Goal: Use online tool/utility: Use online tool/utility

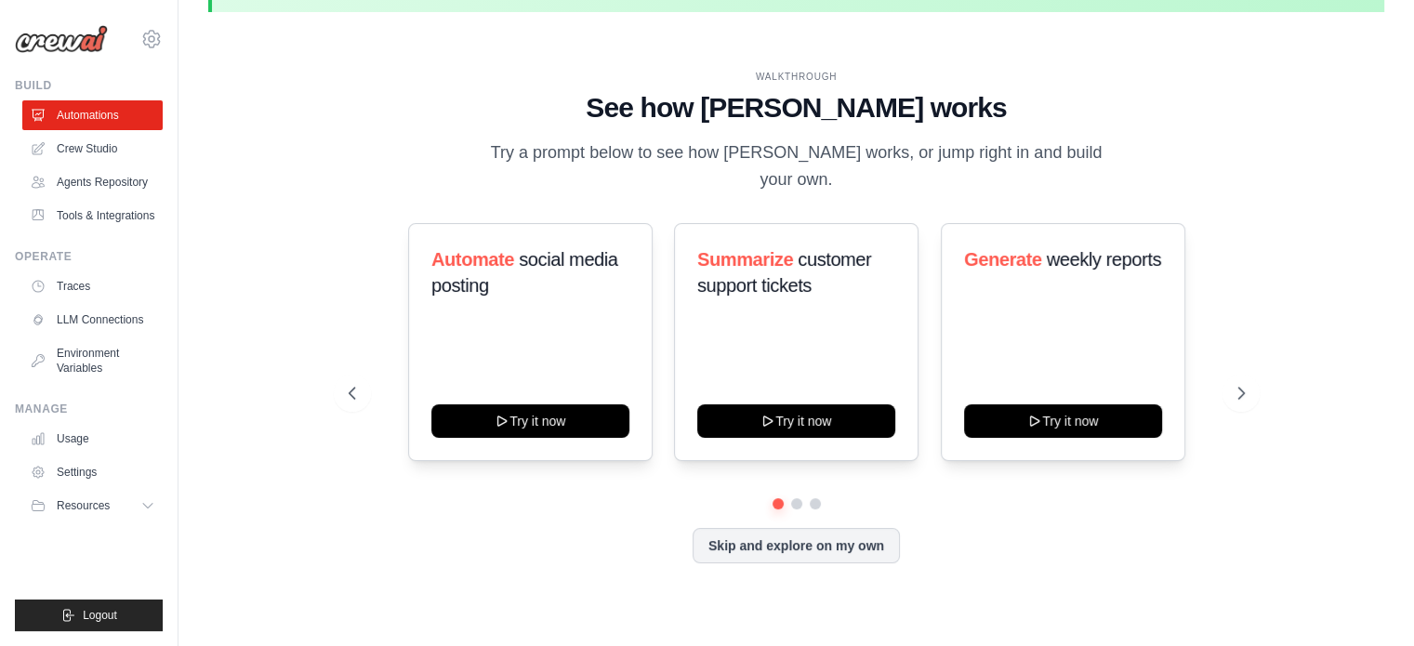
scroll to position [63, 0]
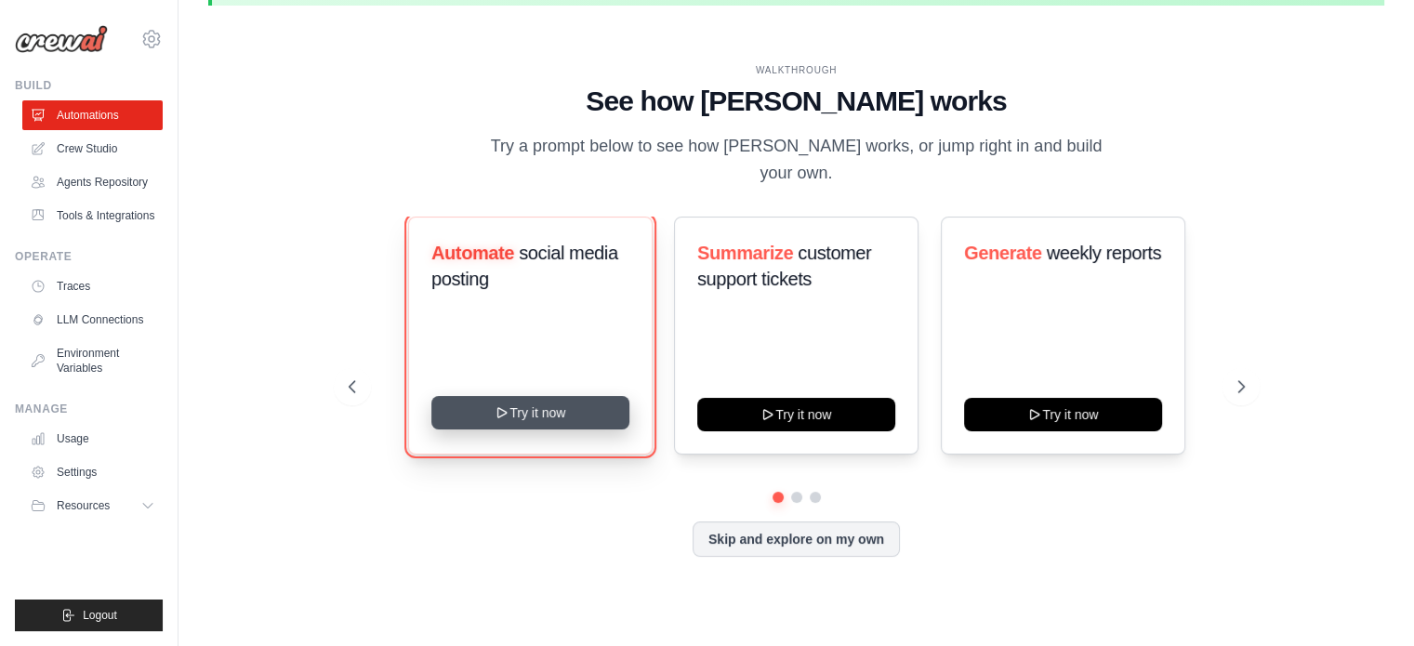
click at [509, 416] on button "Try it now" at bounding box center [530, 412] width 198 height 33
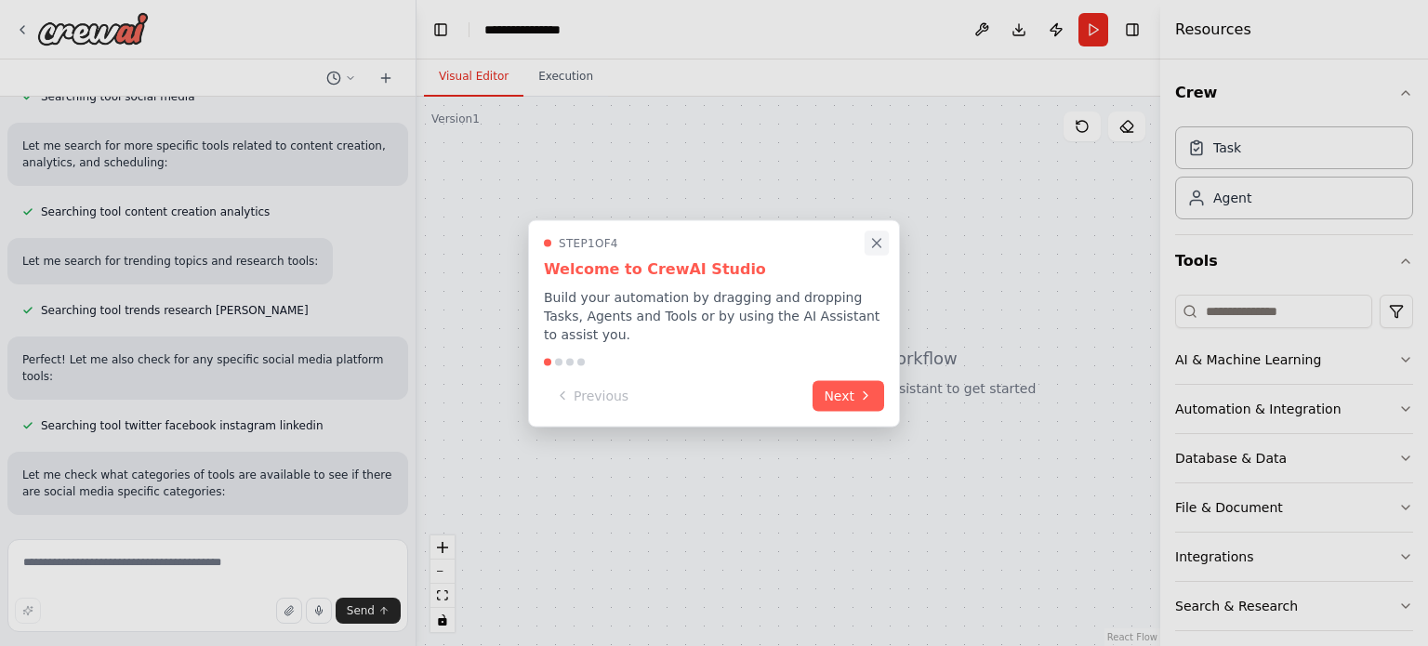
scroll to position [509, 0]
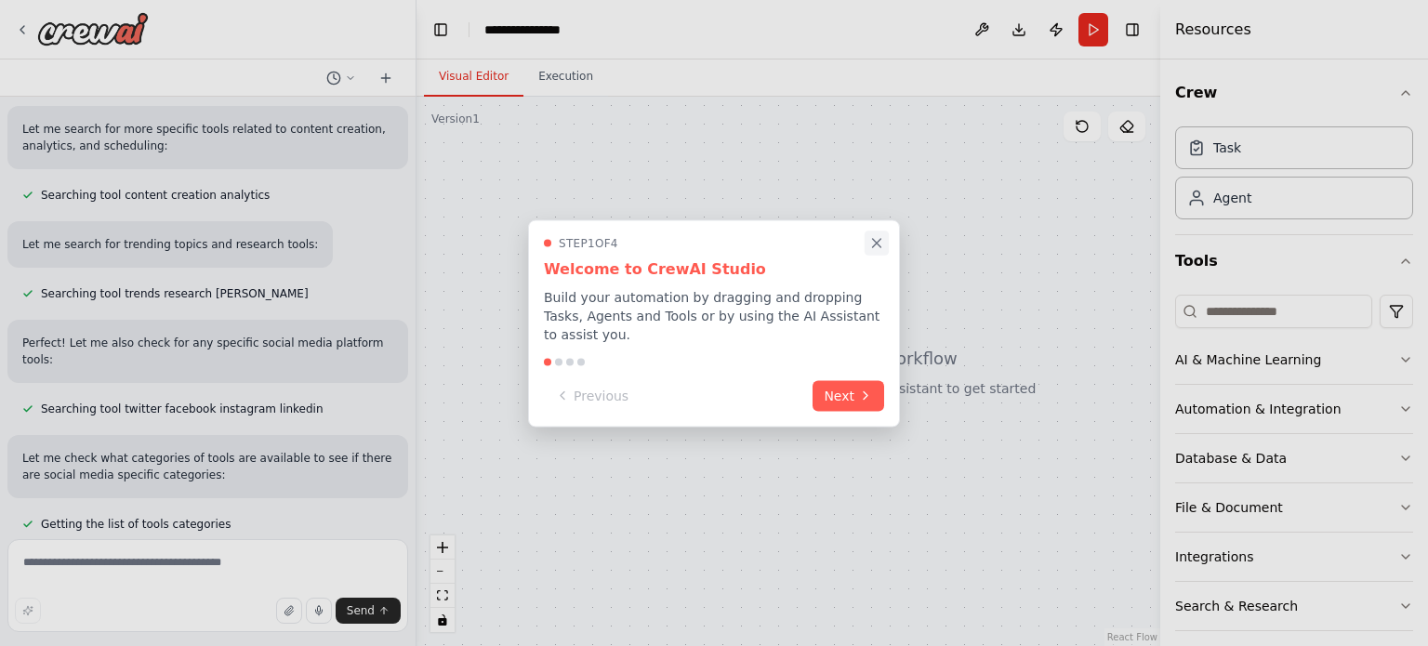
click at [874, 250] on icon "Close walkthrough" at bounding box center [876, 242] width 17 height 17
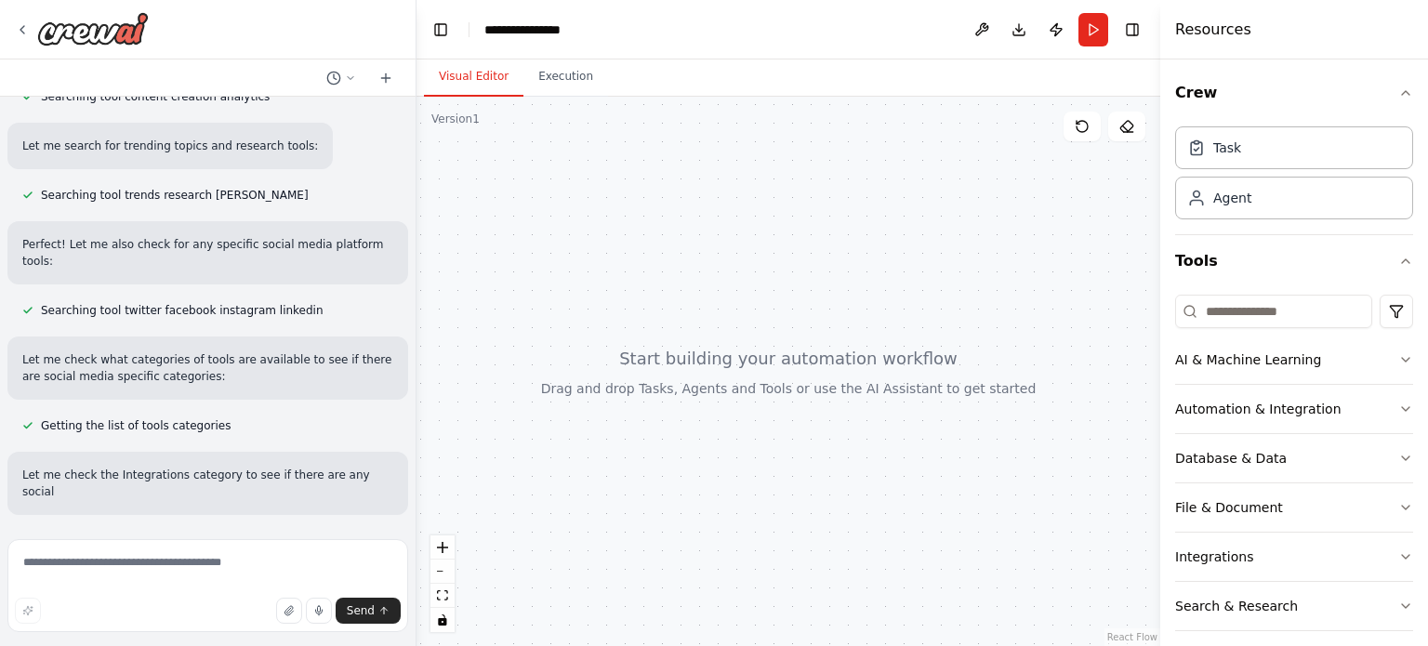
drag, startPoint x: 696, startPoint y: 293, endPoint x: 746, endPoint y: 267, distance: 55.7
click at [746, 267] on div at bounding box center [788, 371] width 744 height 549
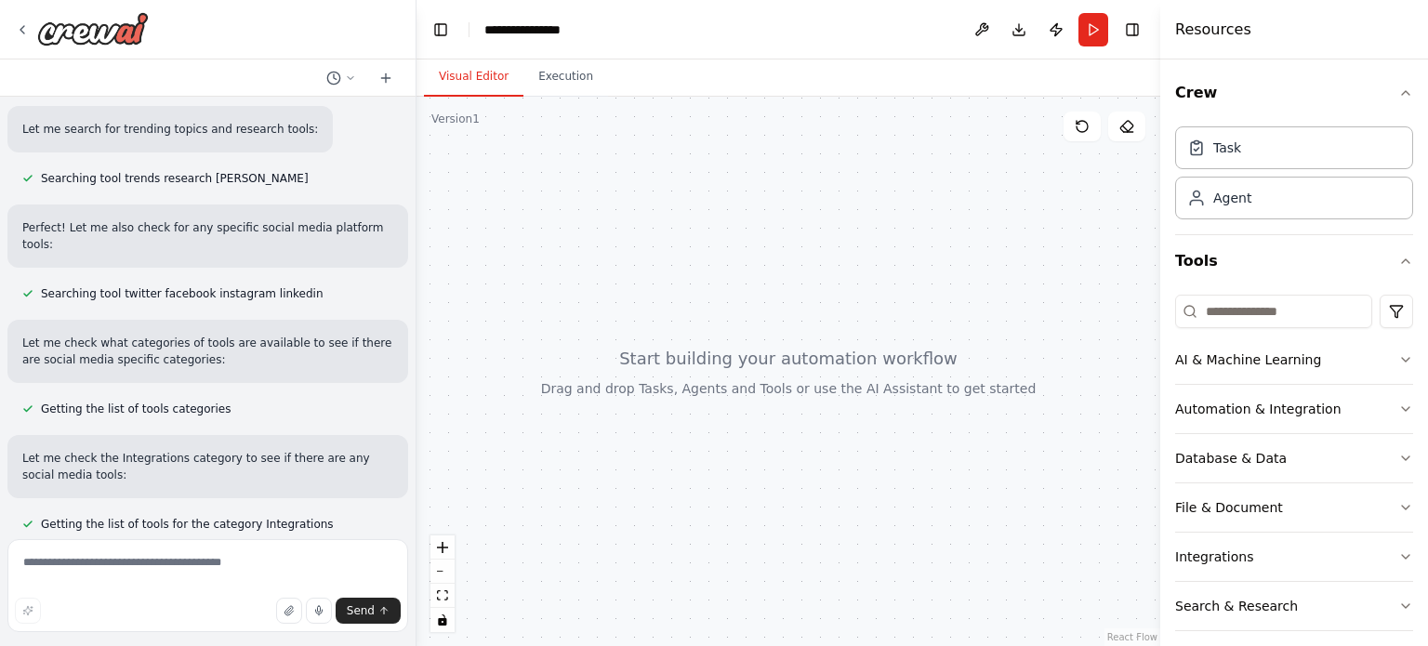
drag, startPoint x: 697, startPoint y: 262, endPoint x: 678, endPoint y: 262, distance: 19.5
click at [678, 262] on div at bounding box center [788, 371] width 744 height 549
